Goal: Task Accomplishment & Management: Use online tool/utility

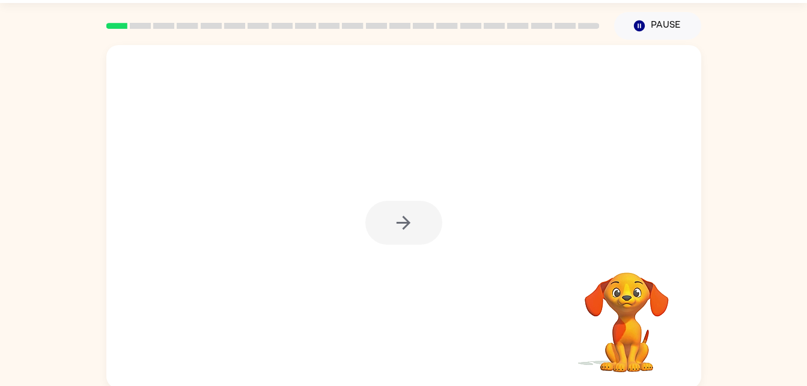
scroll to position [37, 0]
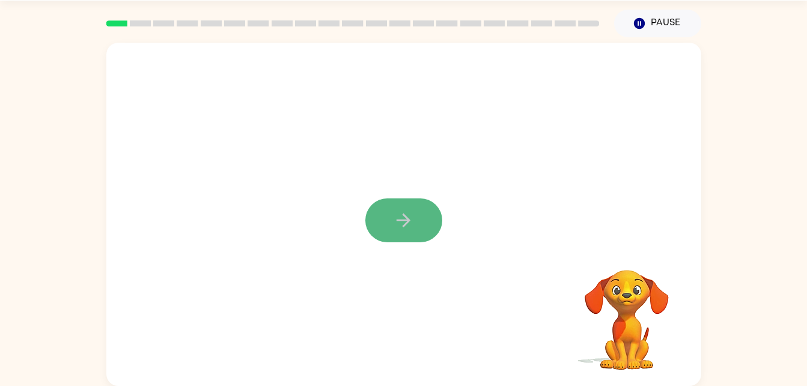
click at [405, 236] on button "button" at bounding box center [403, 220] width 77 height 44
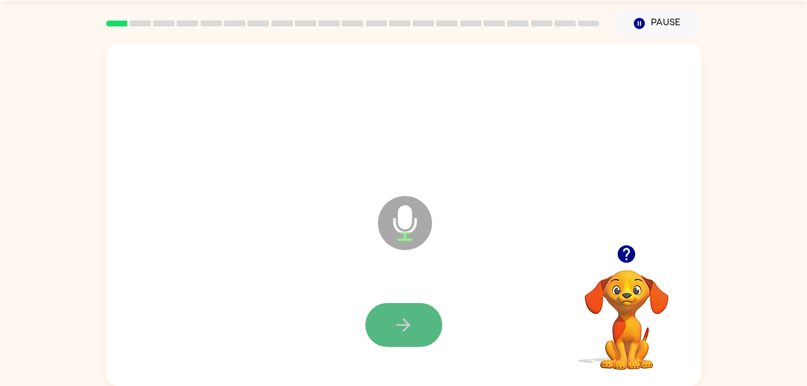
click at [380, 310] on button "button" at bounding box center [403, 325] width 77 height 44
click at [399, 326] on icon "button" at bounding box center [403, 324] width 21 height 21
click at [394, 314] on icon "button" at bounding box center [403, 324] width 21 height 21
click at [417, 310] on button "button" at bounding box center [403, 325] width 77 height 44
click at [403, 319] on icon "button" at bounding box center [404, 325] width 14 height 14
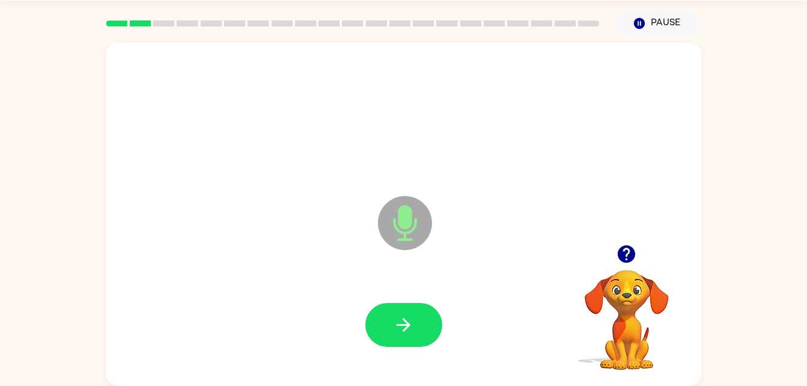
click at [403, 319] on icon "button" at bounding box center [404, 325] width 14 height 14
click at [407, 323] on icon "button" at bounding box center [404, 325] width 14 height 14
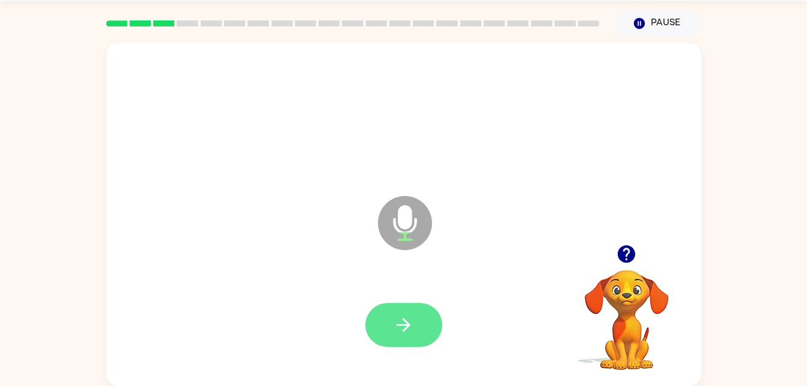
click at [402, 320] on icon "button" at bounding box center [403, 324] width 21 height 21
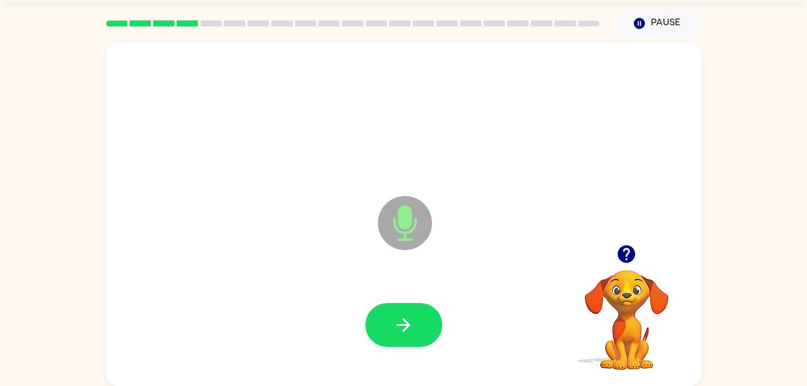
click at [402, 320] on icon "button" at bounding box center [403, 324] width 21 height 21
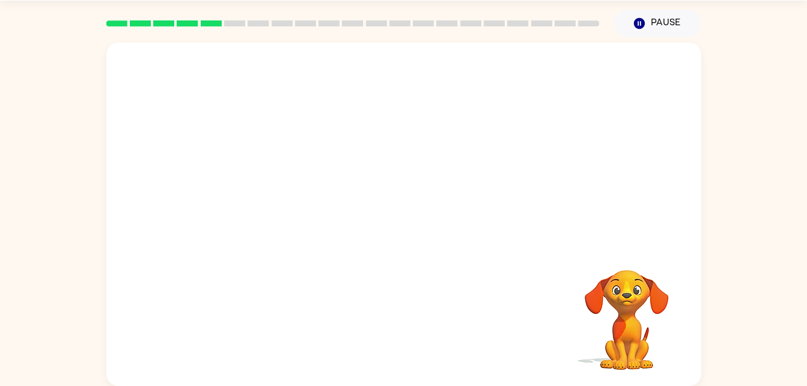
click at [402, 320] on div "Your browser must support playing .mp4 files to use Literably. Please try using…" at bounding box center [403, 214] width 595 height 343
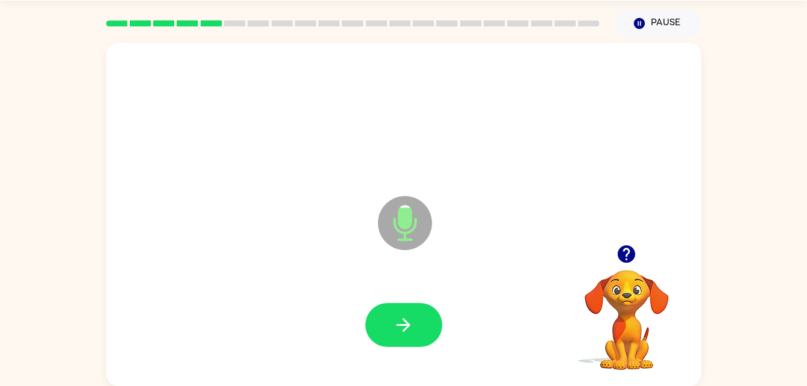
click at [628, 251] on icon "button" at bounding box center [626, 253] width 17 height 17
click at [400, 326] on icon "button" at bounding box center [403, 324] width 21 height 21
drag, startPoint x: 400, startPoint y: 326, endPoint x: 397, endPoint y: 317, distance: 8.9
click at [397, 317] on icon "button" at bounding box center [403, 324] width 21 height 21
click at [400, 329] on icon "button" at bounding box center [403, 324] width 21 height 21
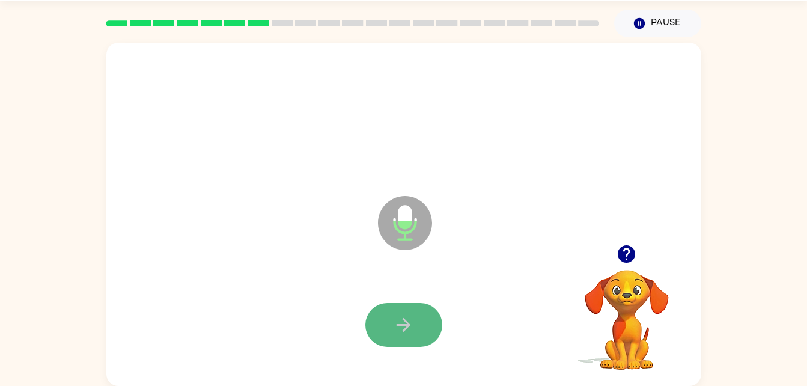
click at [408, 323] on icon "button" at bounding box center [404, 325] width 14 height 14
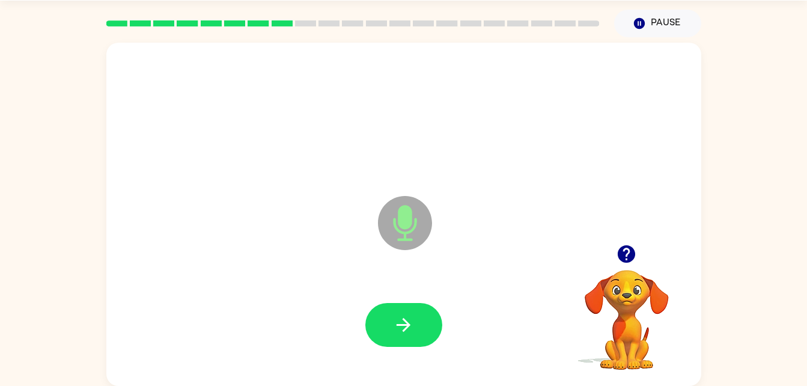
drag, startPoint x: 403, startPoint y: 322, endPoint x: 341, endPoint y: 306, distance: 64.0
click at [341, 306] on div at bounding box center [403, 325] width 571 height 99
click at [619, 249] on icon "button" at bounding box center [626, 253] width 21 height 21
click at [620, 250] on icon "button" at bounding box center [626, 253] width 17 height 17
click at [416, 313] on button "button" at bounding box center [403, 325] width 77 height 44
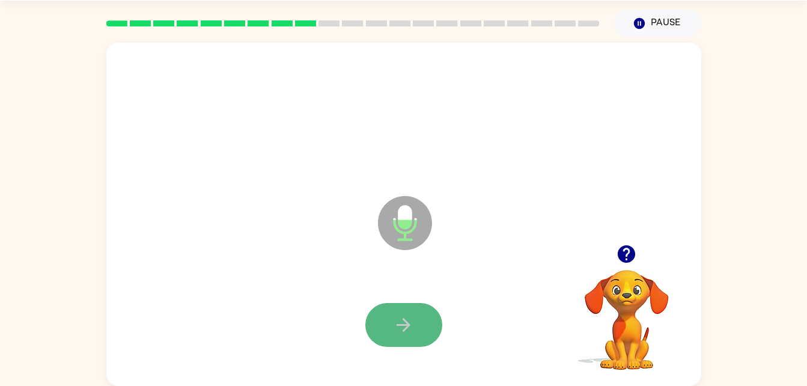
drag, startPoint x: 416, startPoint y: 313, endPoint x: 375, endPoint y: 317, distance: 41.1
click at [375, 317] on button "button" at bounding box center [403, 325] width 77 height 44
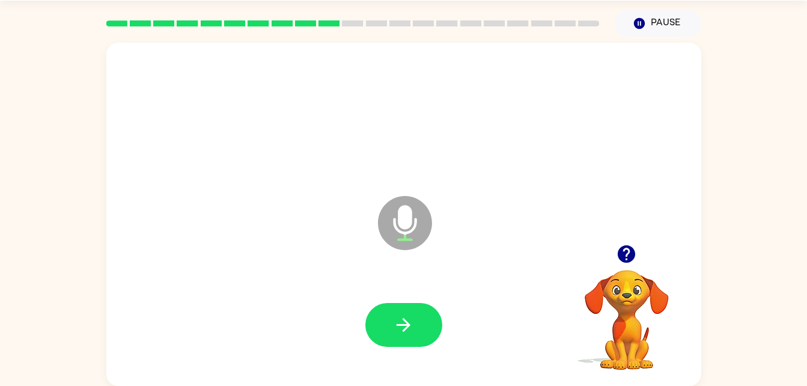
click at [412, 310] on button "button" at bounding box center [403, 325] width 77 height 44
drag, startPoint x: 412, startPoint y: 310, endPoint x: 402, endPoint y: 323, distance: 16.4
click at [402, 323] on icon "button" at bounding box center [403, 324] width 21 height 21
drag, startPoint x: 397, startPoint y: 322, endPoint x: 390, endPoint y: 325, distance: 7.6
click at [390, 325] on button "button" at bounding box center [403, 325] width 77 height 44
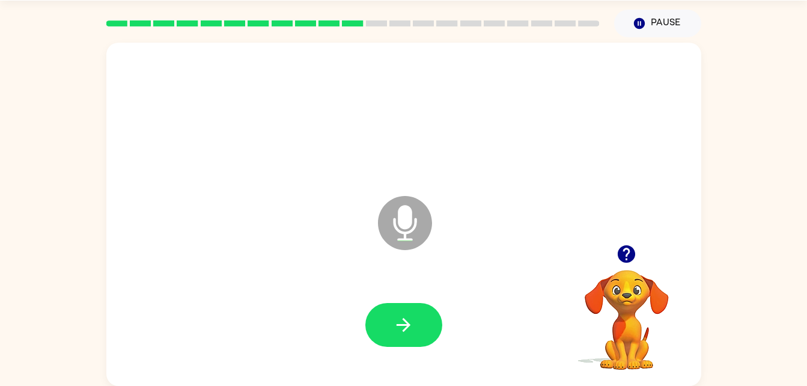
drag, startPoint x: 390, startPoint y: 325, endPoint x: 371, endPoint y: 325, distance: 18.6
click at [371, 325] on button "button" at bounding box center [403, 325] width 77 height 44
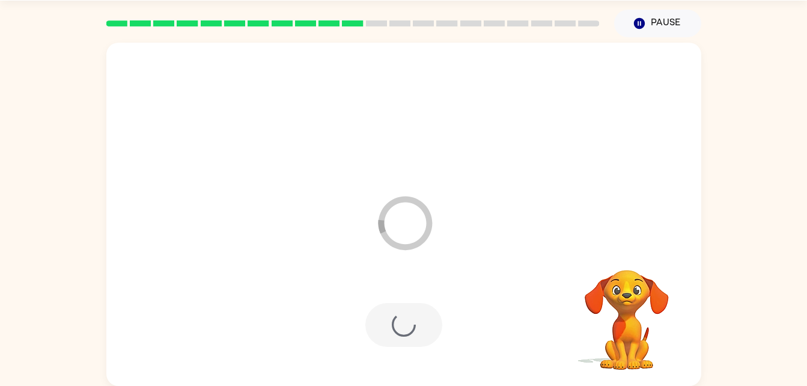
click at [371, 325] on div at bounding box center [403, 325] width 77 height 44
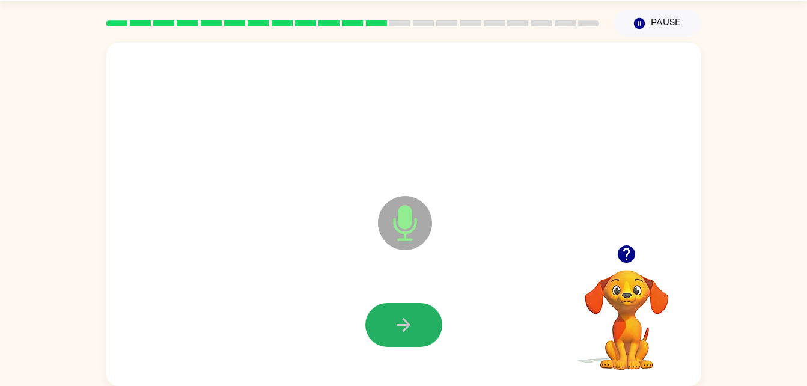
click at [371, 325] on button "button" at bounding box center [403, 325] width 77 height 44
click at [369, 325] on button "button" at bounding box center [403, 325] width 77 height 44
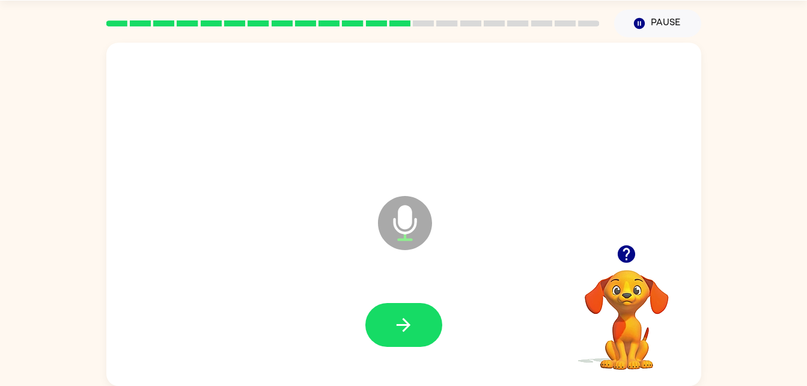
click at [369, 325] on button "button" at bounding box center [403, 325] width 77 height 44
drag, startPoint x: 414, startPoint y: 311, endPoint x: 406, endPoint y: 317, distance: 9.5
click at [406, 317] on button "button" at bounding box center [403, 325] width 77 height 44
click at [406, 317] on icon "button" at bounding box center [403, 324] width 21 height 21
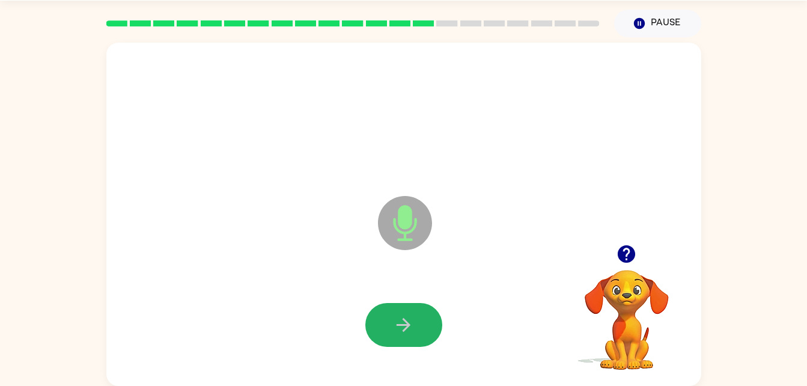
click at [406, 317] on icon "button" at bounding box center [403, 324] width 21 height 21
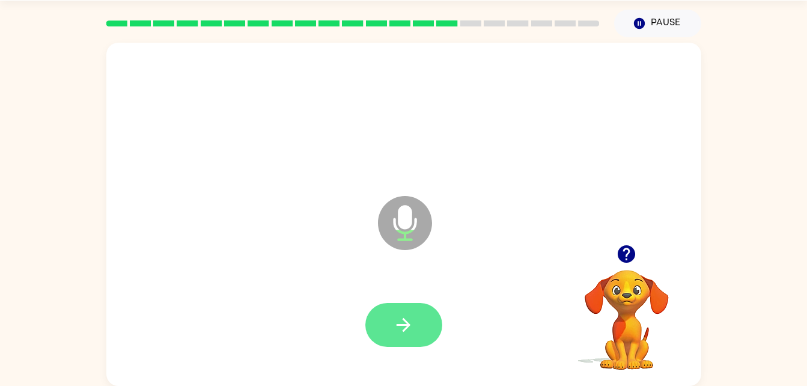
drag, startPoint x: 406, startPoint y: 317, endPoint x: 405, endPoint y: 323, distance: 6.1
click at [405, 323] on icon "button" at bounding box center [403, 324] width 21 height 21
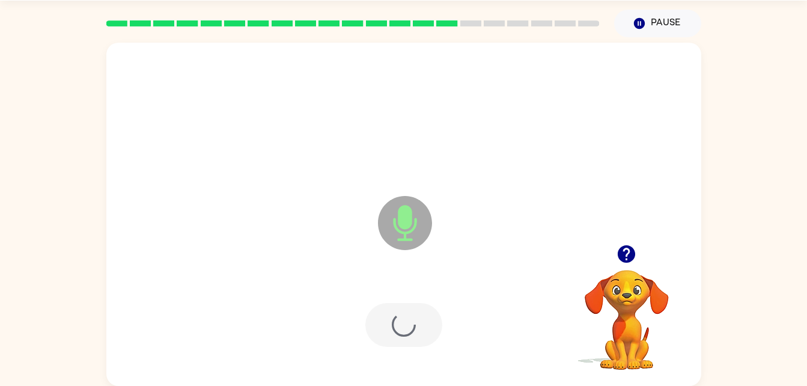
click at [405, 323] on div at bounding box center [403, 325] width 77 height 44
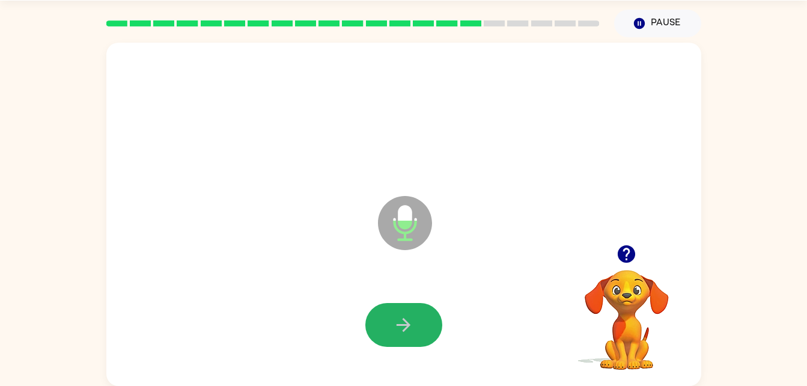
click at [405, 323] on icon "button" at bounding box center [403, 324] width 21 height 21
drag, startPoint x: 405, startPoint y: 323, endPoint x: 394, endPoint y: 320, distance: 11.1
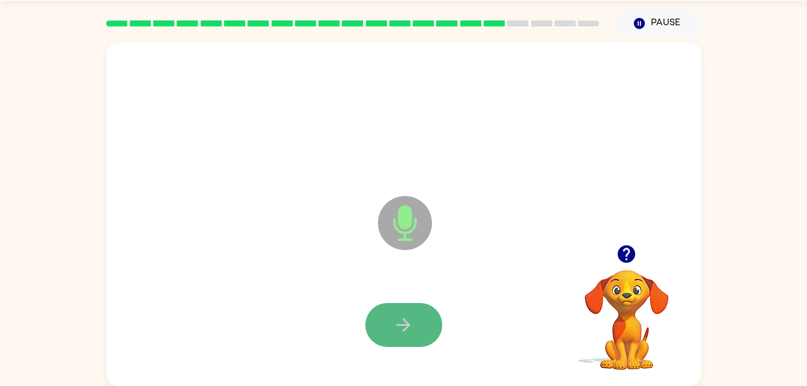
drag, startPoint x: 394, startPoint y: 320, endPoint x: 377, endPoint y: 323, distance: 16.5
click at [377, 323] on button "button" at bounding box center [403, 325] width 77 height 44
drag, startPoint x: 377, startPoint y: 323, endPoint x: 368, endPoint y: 322, distance: 9.7
click at [368, 322] on button "button" at bounding box center [403, 325] width 77 height 44
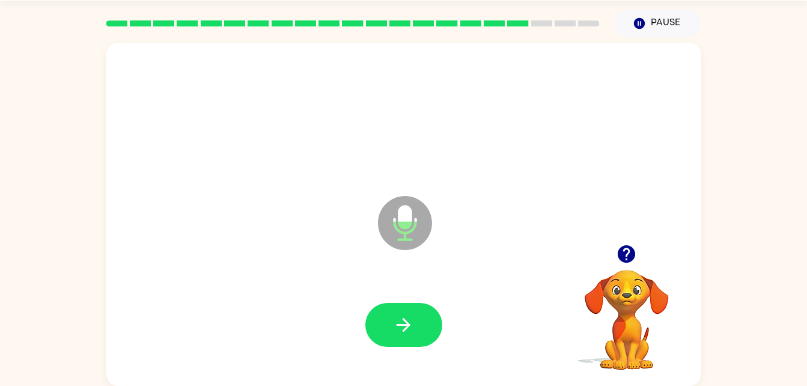
click at [368, 322] on button "button" at bounding box center [403, 325] width 77 height 44
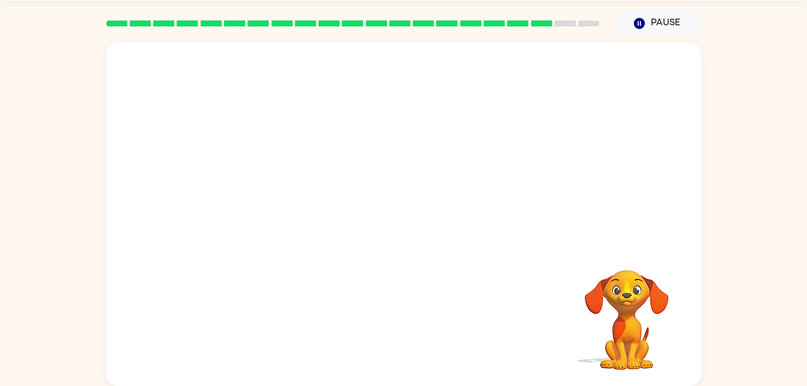
drag, startPoint x: 368, startPoint y: 322, endPoint x: 252, endPoint y: 289, distance: 120.8
click at [252, 289] on div at bounding box center [403, 325] width 571 height 99
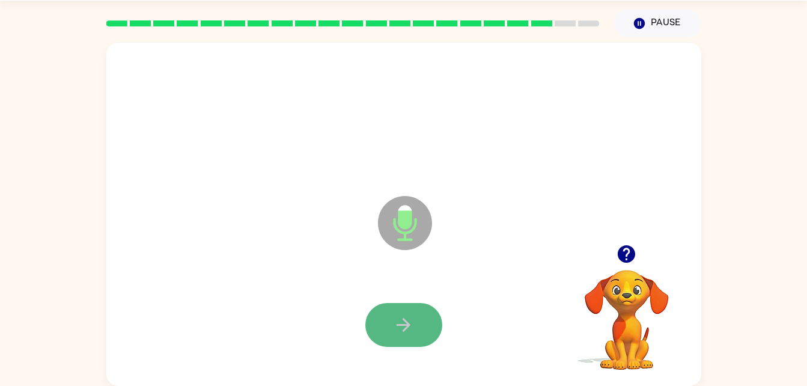
click at [380, 322] on button "button" at bounding box center [403, 325] width 77 height 44
drag, startPoint x: 380, startPoint y: 322, endPoint x: 373, endPoint y: 325, distance: 7.6
click at [373, 325] on button "button" at bounding box center [403, 325] width 77 height 44
drag, startPoint x: 373, startPoint y: 325, endPoint x: 363, endPoint y: 323, distance: 9.7
click at [363, 323] on div at bounding box center [403, 325] width 571 height 99
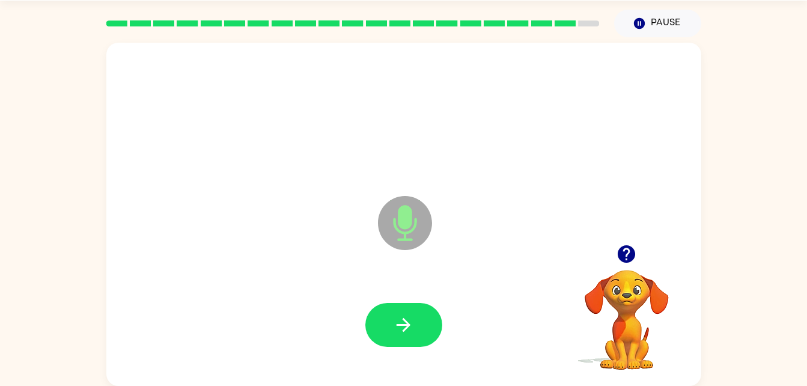
drag, startPoint x: 363, startPoint y: 323, endPoint x: 255, endPoint y: 308, distance: 108.6
click at [255, 308] on div at bounding box center [403, 325] width 571 height 99
click at [626, 246] on icon "button" at bounding box center [626, 253] width 17 height 17
click at [402, 320] on icon "button" at bounding box center [403, 324] width 21 height 21
click at [401, 331] on icon "button" at bounding box center [403, 324] width 21 height 21
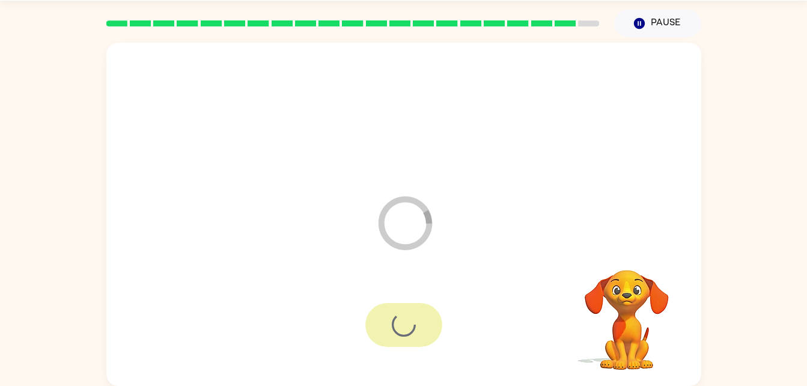
scroll to position [15, 0]
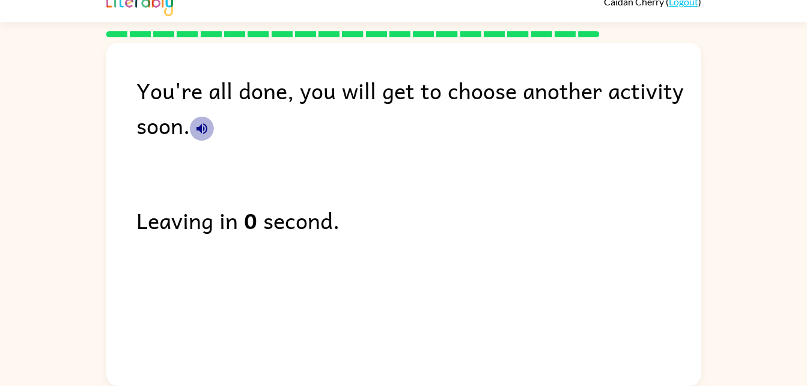
click at [204, 129] on icon "button" at bounding box center [202, 128] width 11 height 11
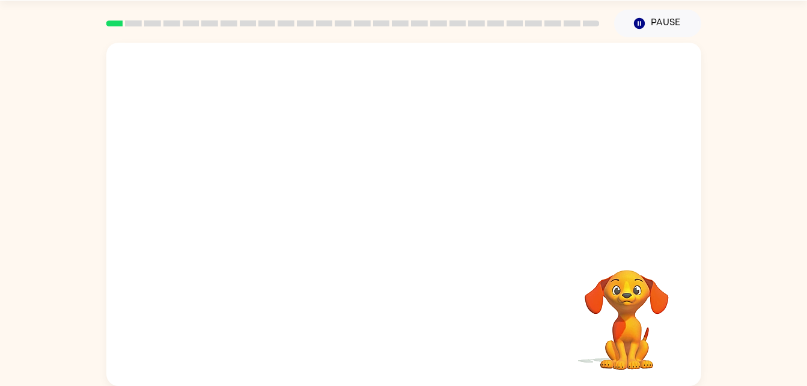
scroll to position [37, 0]
click at [404, 215] on icon "button" at bounding box center [404, 220] width 14 height 14
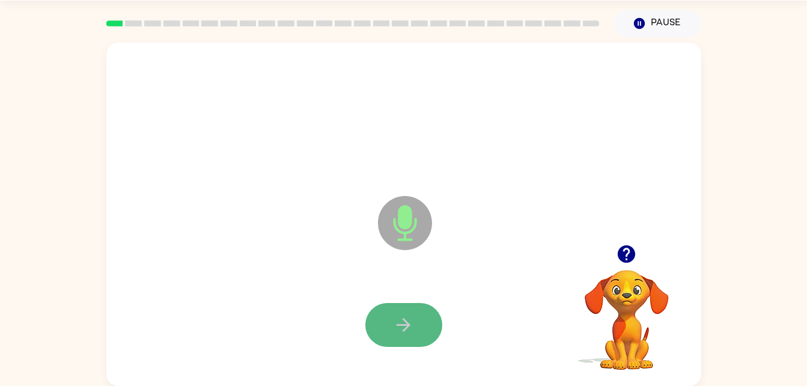
click at [391, 324] on button "button" at bounding box center [403, 325] width 77 height 44
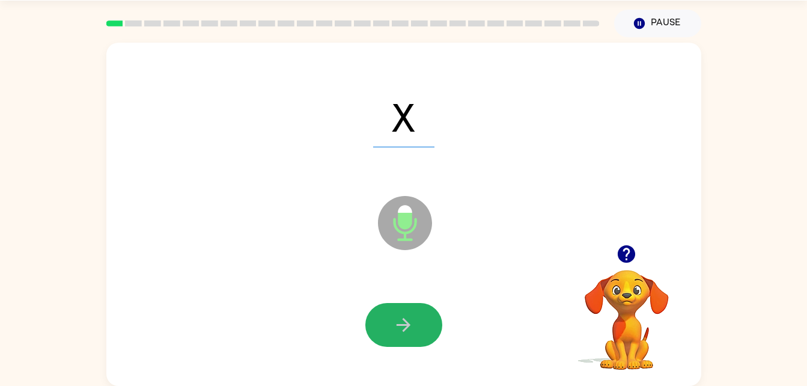
click at [391, 324] on button "button" at bounding box center [403, 325] width 77 height 44
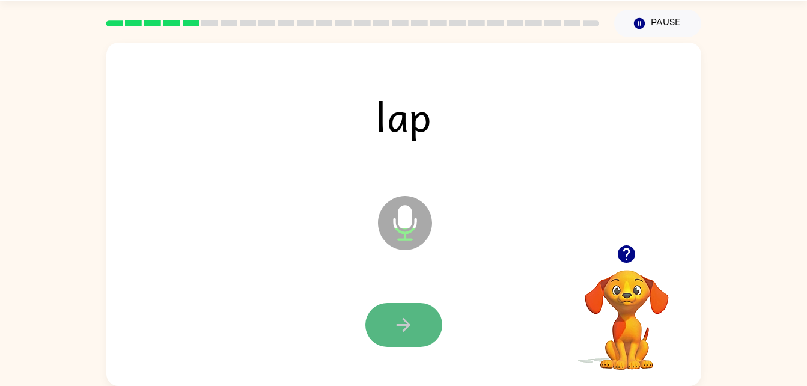
drag, startPoint x: 391, startPoint y: 324, endPoint x: 368, endPoint y: 318, distance: 24.2
click at [368, 318] on button "button" at bounding box center [403, 325] width 77 height 44
click at [401, 319] on icon "button" at bounding box center [403, 324] width 21 height 21
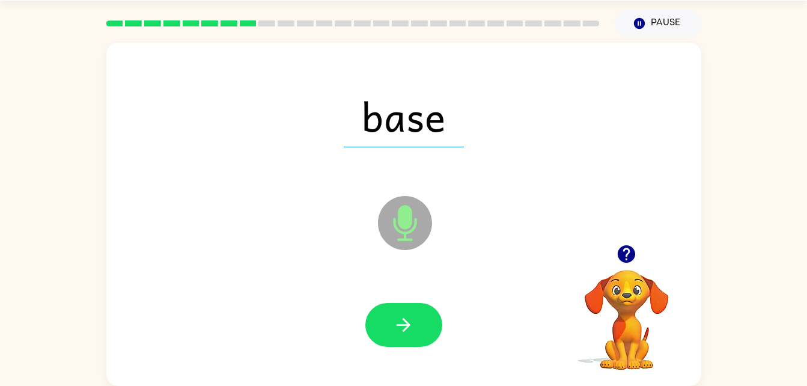
click at [421, 263] on icon "Microphone The Microphone is here when it is your turn to talk" at bounding box center [465, 238] width 180 height 90
click at [408, 310] on button "button" at bounding box center [403, 325] width 77 height 44
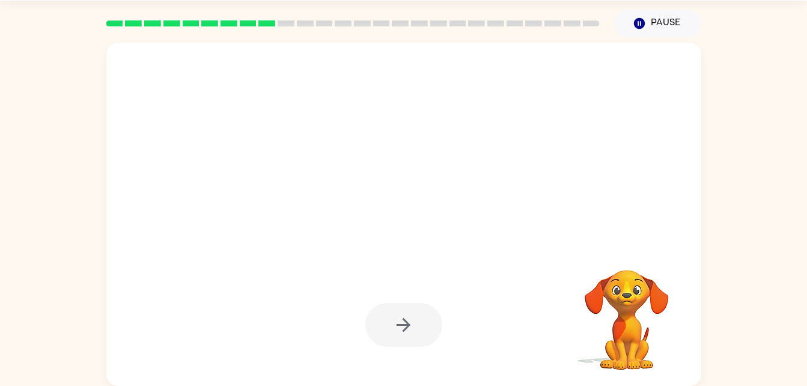
click at [408, 310] on div at bounding box center [403, 325] width 77 height 44
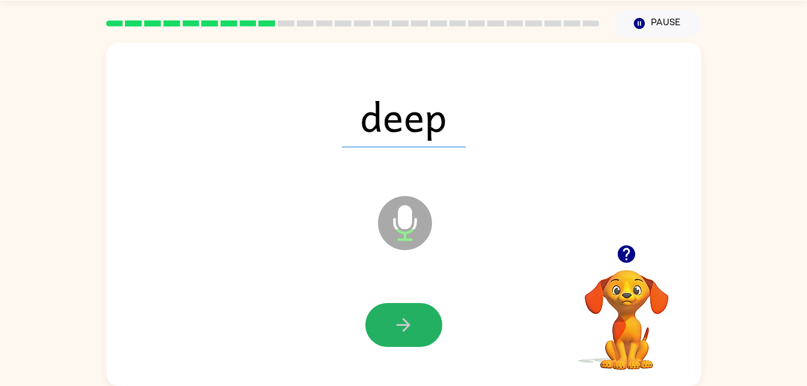
click at [408, 310] on button "button" at bounding box center [403, 325] width 77 height 44
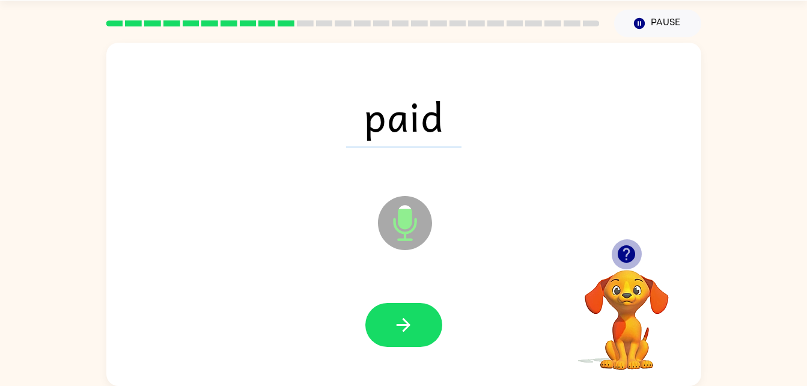
click at [620, 245] on icon "button" at bounding box center [626, 253] width 21 height 21
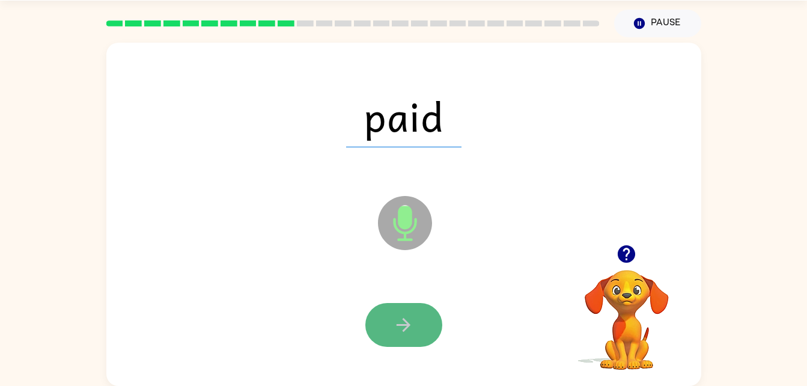
click at [393, 339] on button "button" at bounding box center [403, 325] width 77 height 44
click at [384, 334] on button "button" at bounding box center [403, 325] width 77 height 44
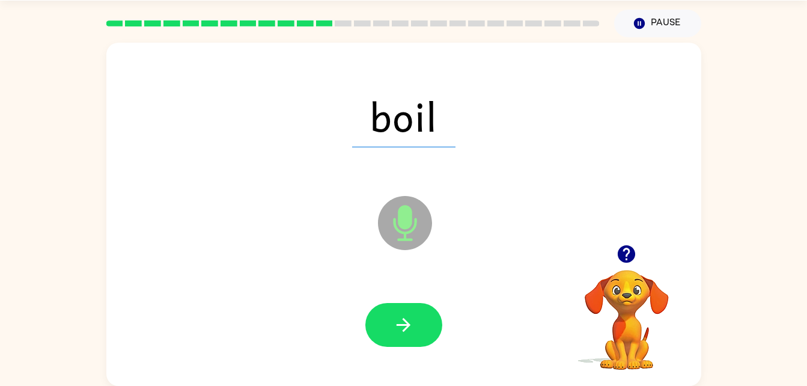
click at [396, 291] on div at bounding box center [403, 325] width 571 height 99
click at [413, 329] on icon "button" at bounding box center [403, 324] width 21 height 21
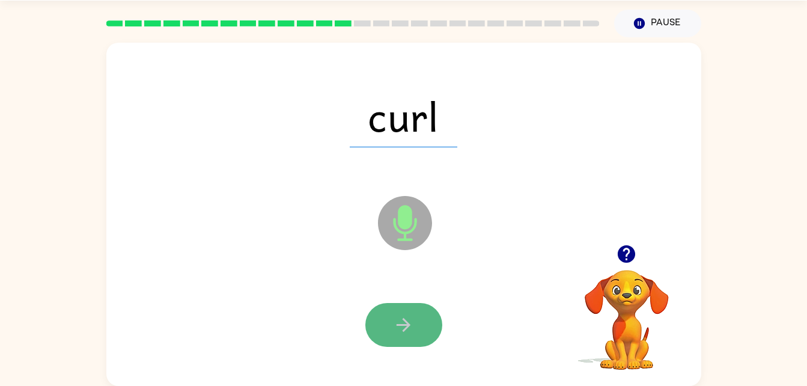
click at [412, 327] on icon "button" at bounding box center [403, 324] width 21 height 21
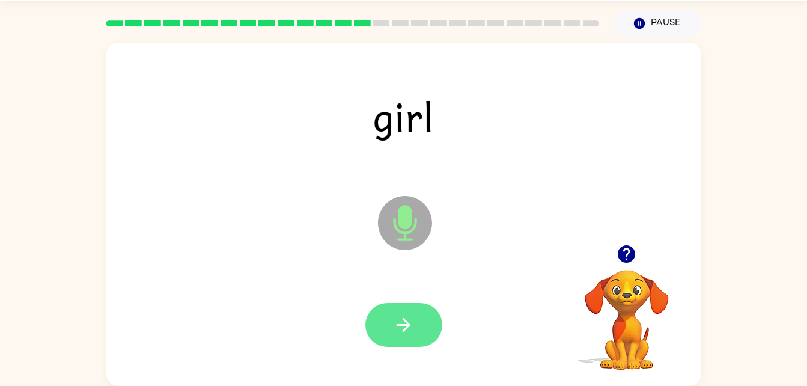
click at [405, 334] on icon "button" at bounding box center [403, 324] width 21 height 21
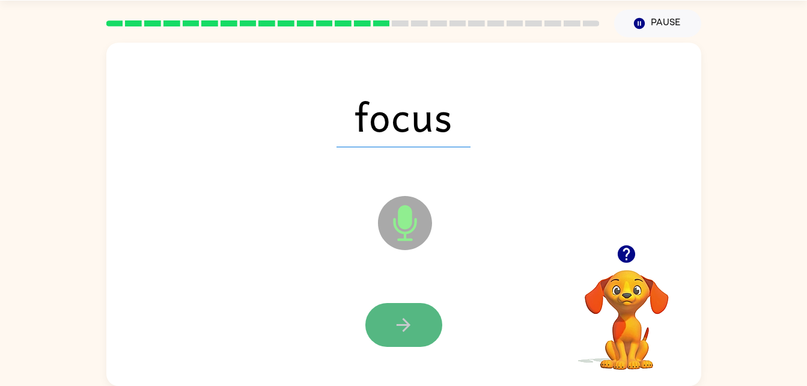
click at [392, 336] on button "button" at bounding box center [403, 325] width 77 height 44
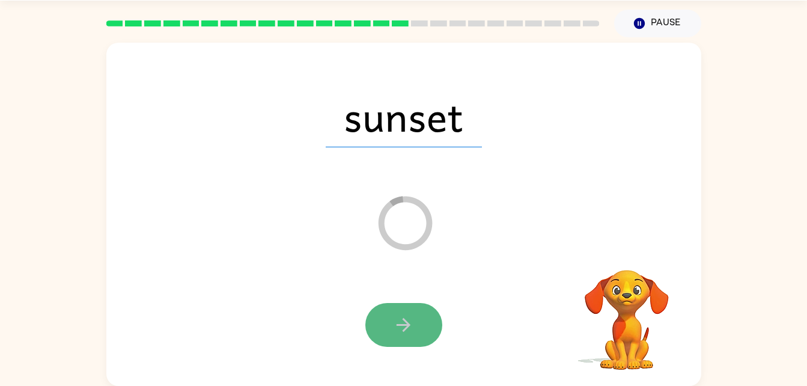
drag, startPoint x: 393, startPoint y: 337, endPoint x: 380, endPoint y: 329, distance: 15.2
click at [380, 329] on button "button" at bounding box center [403, 325] width 77 height 44
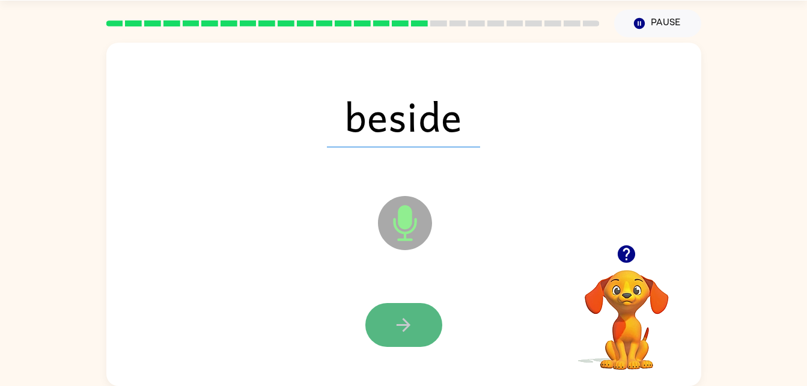
click at [384, 330] on button "button" at bounding box center [403, 325] width 77 height 44
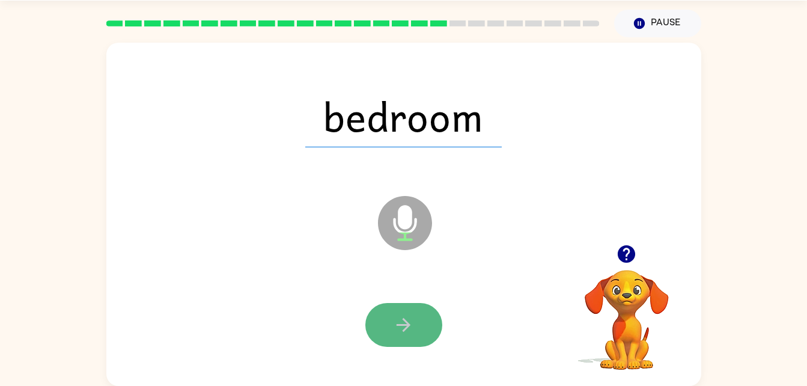
click at [417, 344] on button "button" at bounding box center [403, 325] width 77 height 44
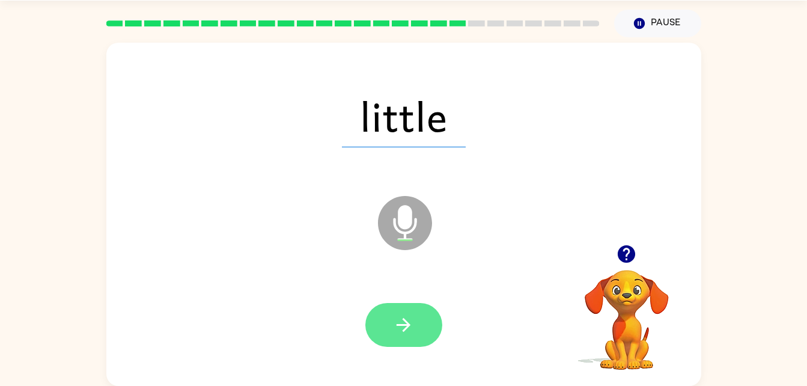
click at [405, 325] on icon "button" at bounding box center [404, 325] width 14 height 14
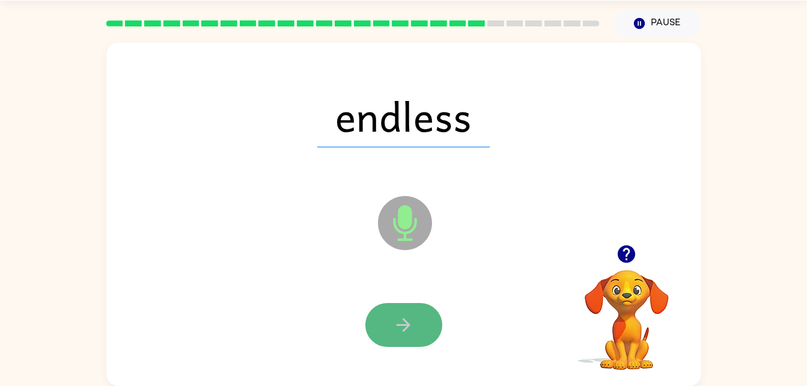
click at [414, 327] on button "button" at bounding box center [403, 325] width 77 height 44
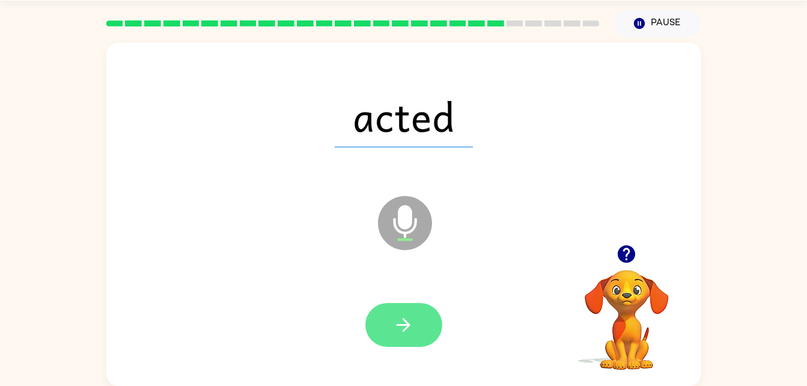
click at [391, 308] on button "button" at bounding box center [403, 325] width 77 height 44
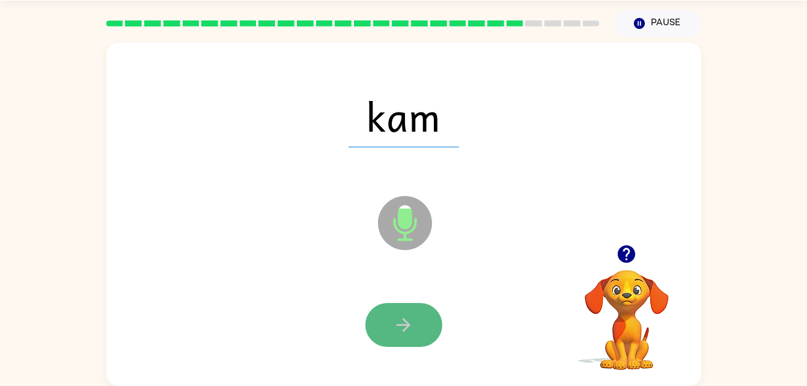
drag, startPoint x: 391, startPoint y: 308, endPoint x: 379, endPoint y: 317, distance: 15.4
click at [379, 317] on button "button" at bounding box center [403, 325] width 77 height 44
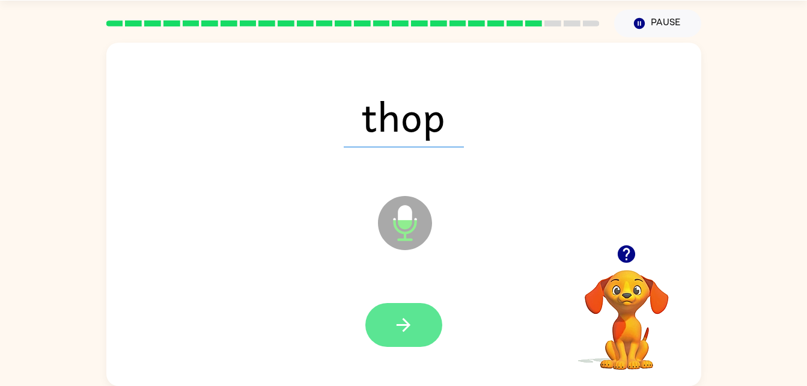
click at [402, 322] on icon "button" at bounding box center [403, 324] width 21 height 21
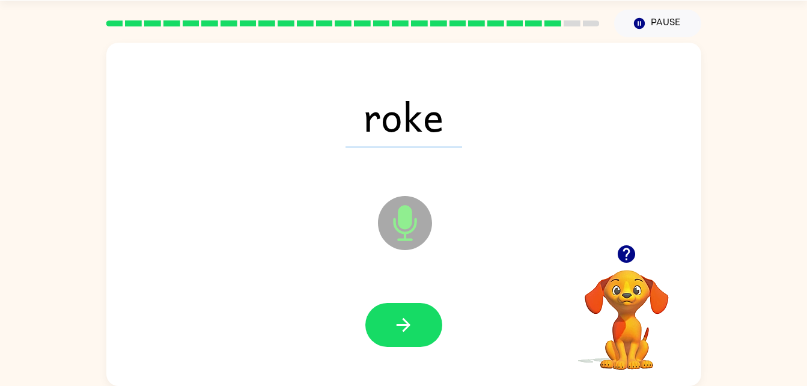
click at [403, 355] on div at bounding box center [403, 325] width 571 height 99
click at [412, 318] on icon "button" at bounding box center [403, 324] width 21 height 21
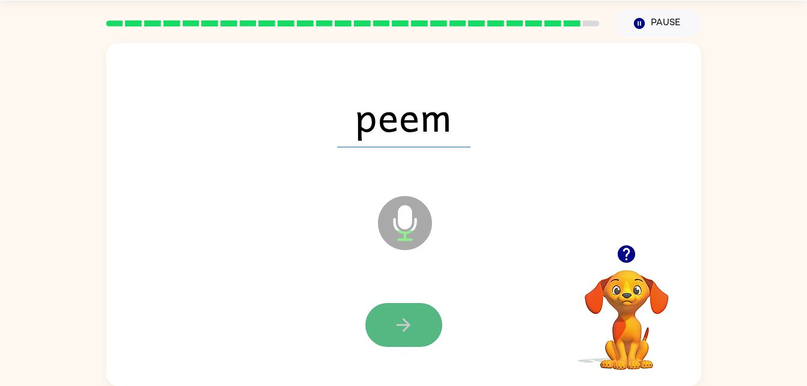
click at [405, 331] on icon "button" at bounding box center [403, 324] width 21 height 21
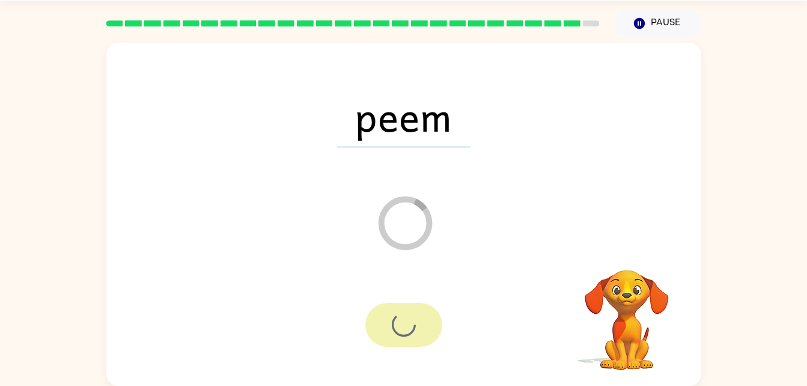
scroll to position [15, 0]
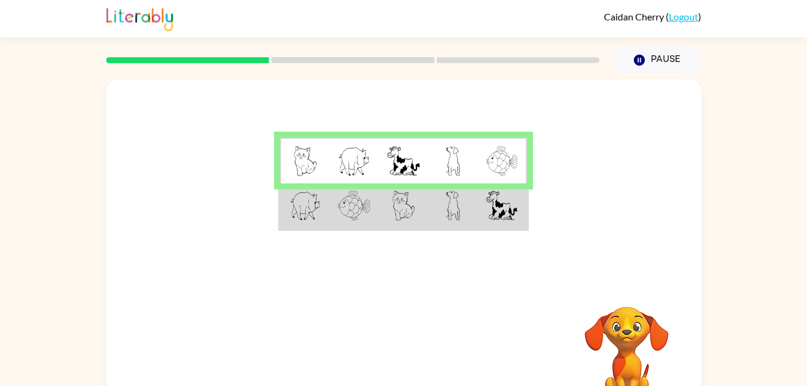
click at [385, 204] on td at bounding box center [403, 206] width 49 height 46
click at [382, 204] on td at bounding box center [403, 206] width 49 height 46
click at [382, 205] on td at bounding box center [403, 206] width 49 height 46
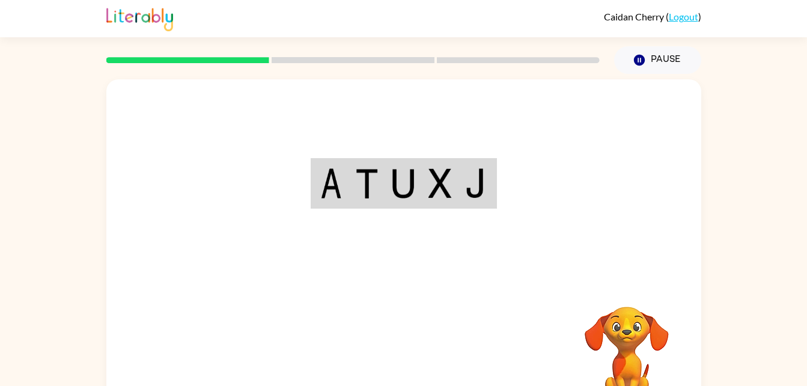
click at [410, 352] on div "Your browser must support playing .mp4 files to use Literably. Please try using…" at bounding box center [403, 250] width 595 height 343
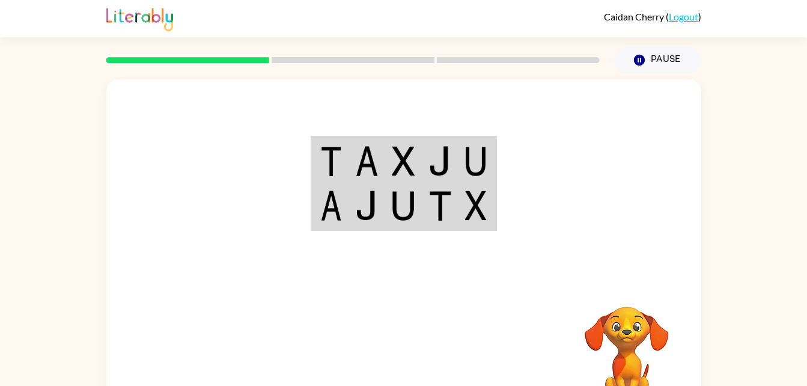
click at [362, 157] on img at bounding box center [366, 161] width 23 height 30
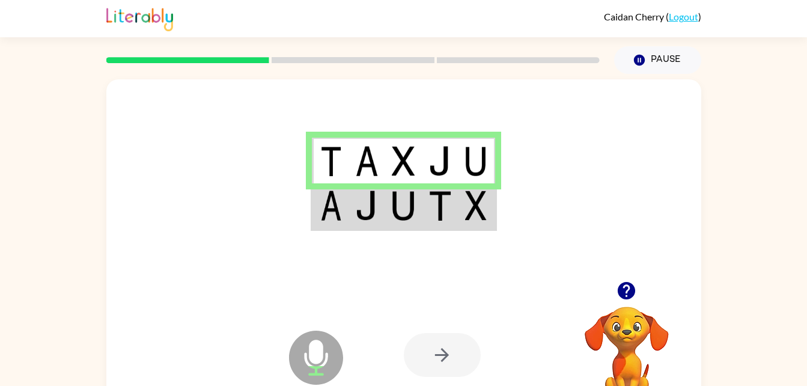
click at [350, 216] on td at bounding box center [367, 206] width 37 height 46
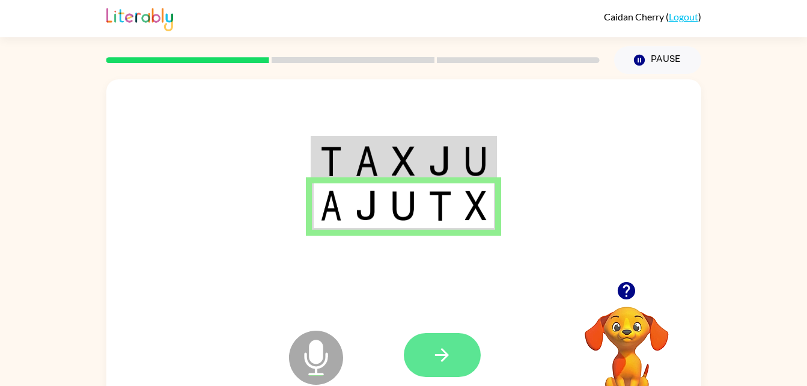
click at [436, 363] on icon "button" at bounding box center [442, 354] width 21 height 21
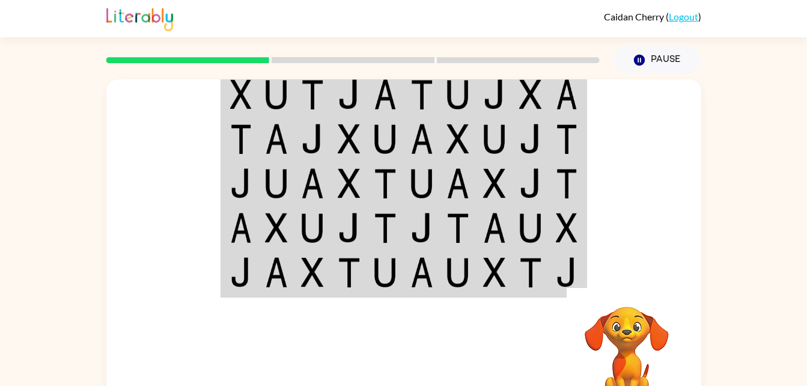
click at [307, 96] on img at bounding box center [312, 94] width 23 height 30
click at [270, 94] on img at bounding box center [276, 94] width 23 height 30
click at [269, 94] on img at bounding box center [276, 94] width 23 height 30
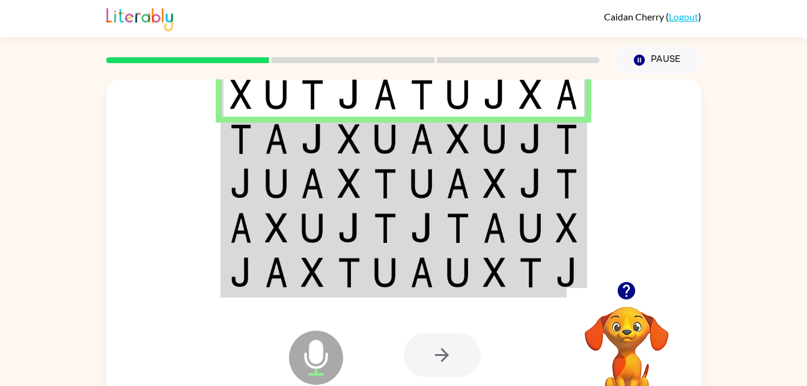
click at [243, 135] on img at bounding box center [241, 139] width 22 height 30
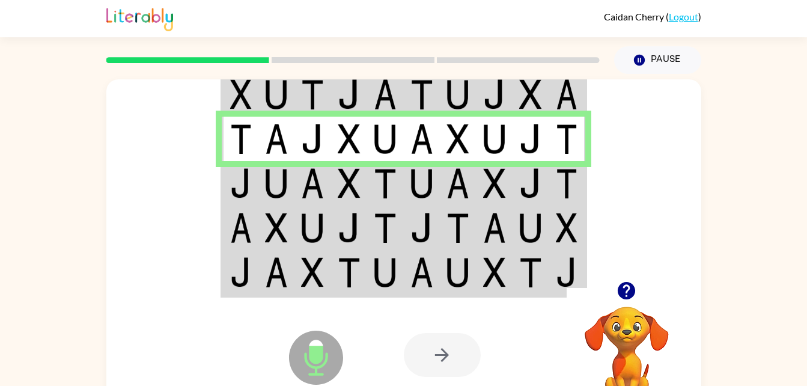
click at [338, 179] on img at bounding box center [349, 183] width 23 height 30
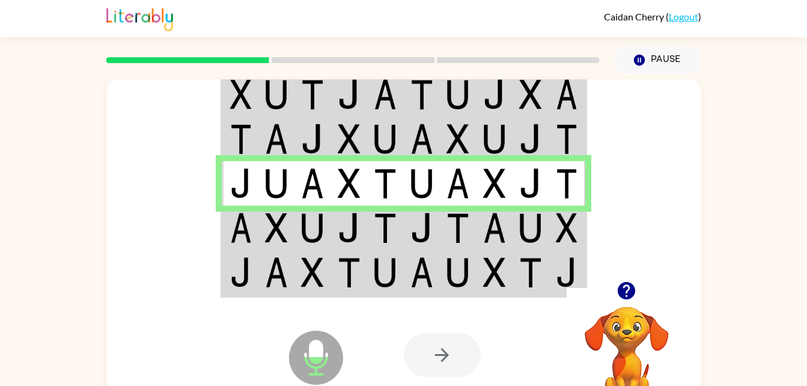
click at [338, 228] on img at bounding box center [349, 228] width 23 height 30
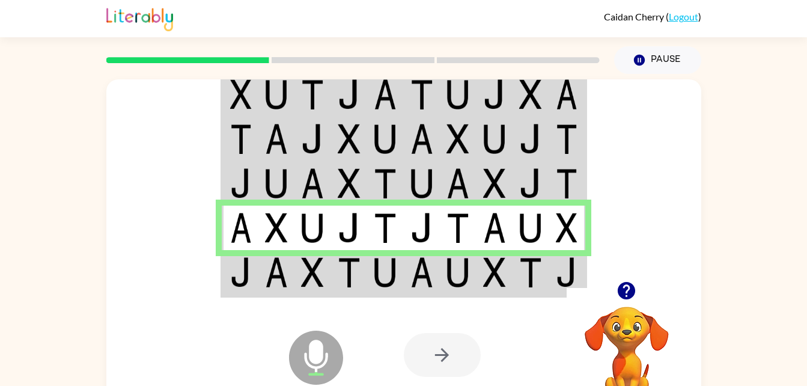
click at [374, 279] on img at bounding box center [385, 272] width 23 height 30
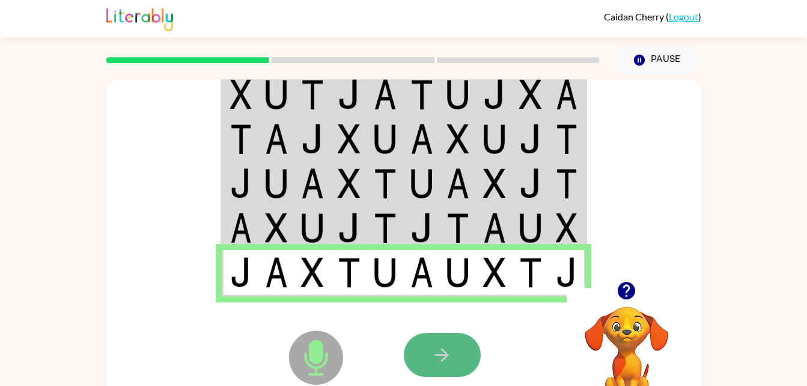
click at [429, 355] on button "button" at bounding box center [442, 355] width 77 height 44
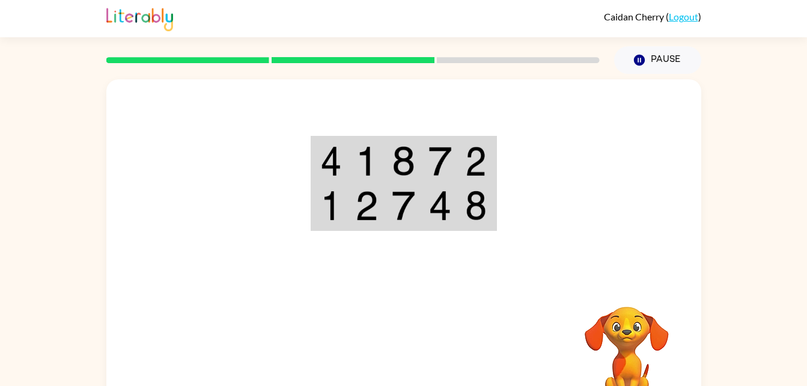
click at [371, 162] on img at bounding box center [366, 161] width 23 height 30
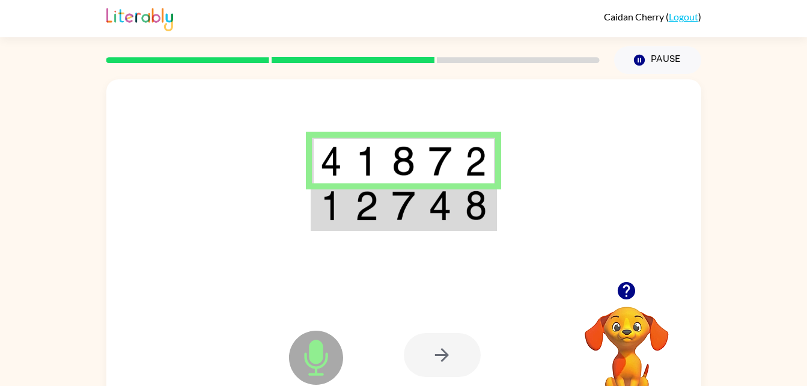
click at [367, 159] on img at bounding box center [366, 161] width 23 height 30
click at [364, 229] on td at bounding box center [367, 206] width 37 height 46
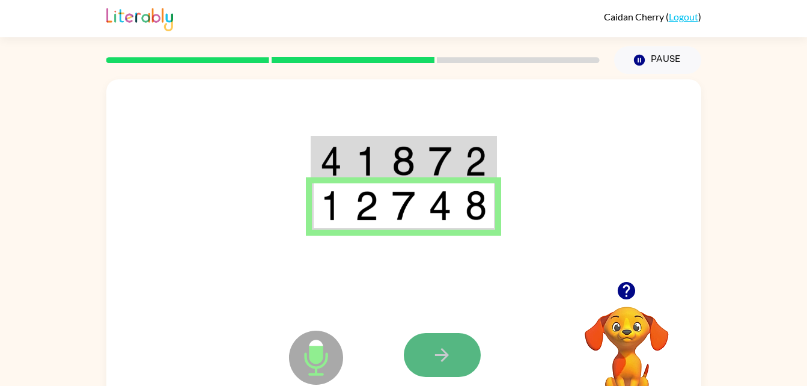
click at [430, 365] on button "button" at bounding box center [442, 355] width 77 height 44
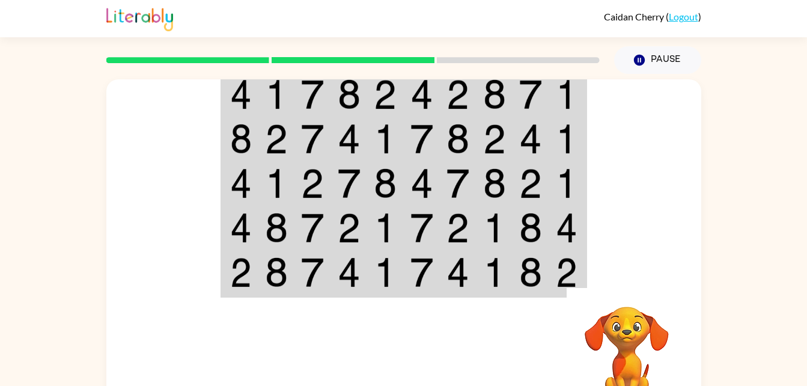
click at [252, 99] on td at bounding box center [240, 94] width 37 height 46
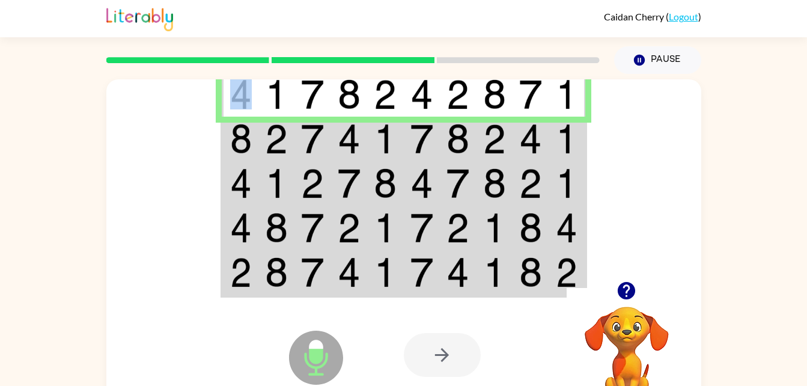
click at [236, 144] on img at bounding box center [241, 139] width 22 height 30
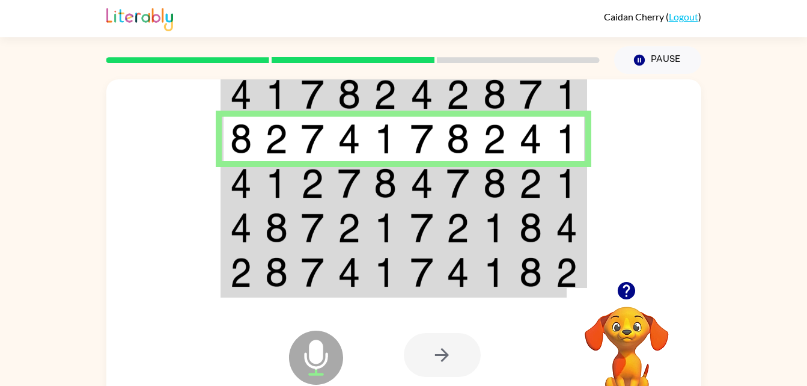
click at [226, 173] on td at bounding box center [240, 183] width 37 height 44
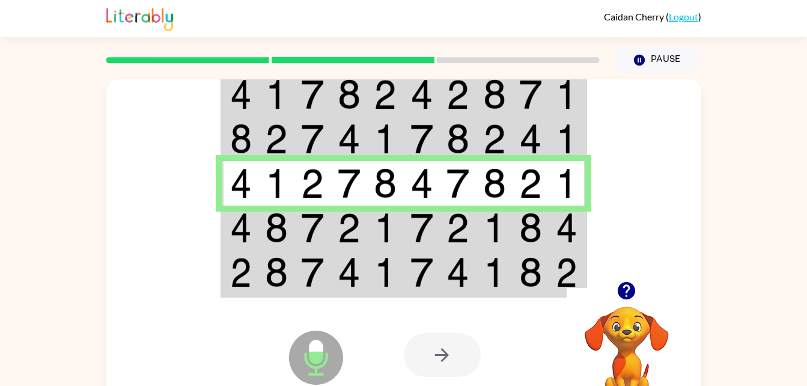
click at [341, 230] on img at bounding box center [349, 228] width 23 height 30
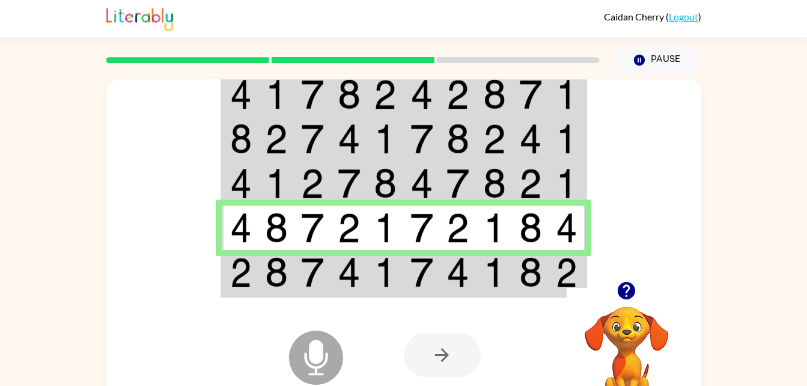
click at [303, 273] on img at bounding box center [312, 272] width 23 height 30
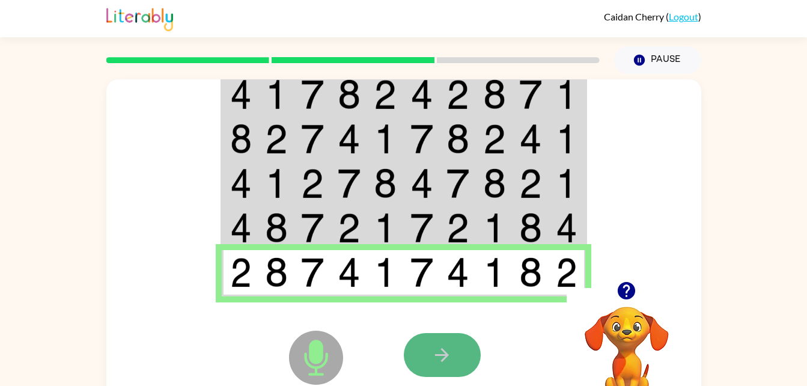
click at [413, 355] on button "button" at bounding box center [442, 355] width 77 height 44
